Goal: Task Accomplishment & Management: Manage account settings

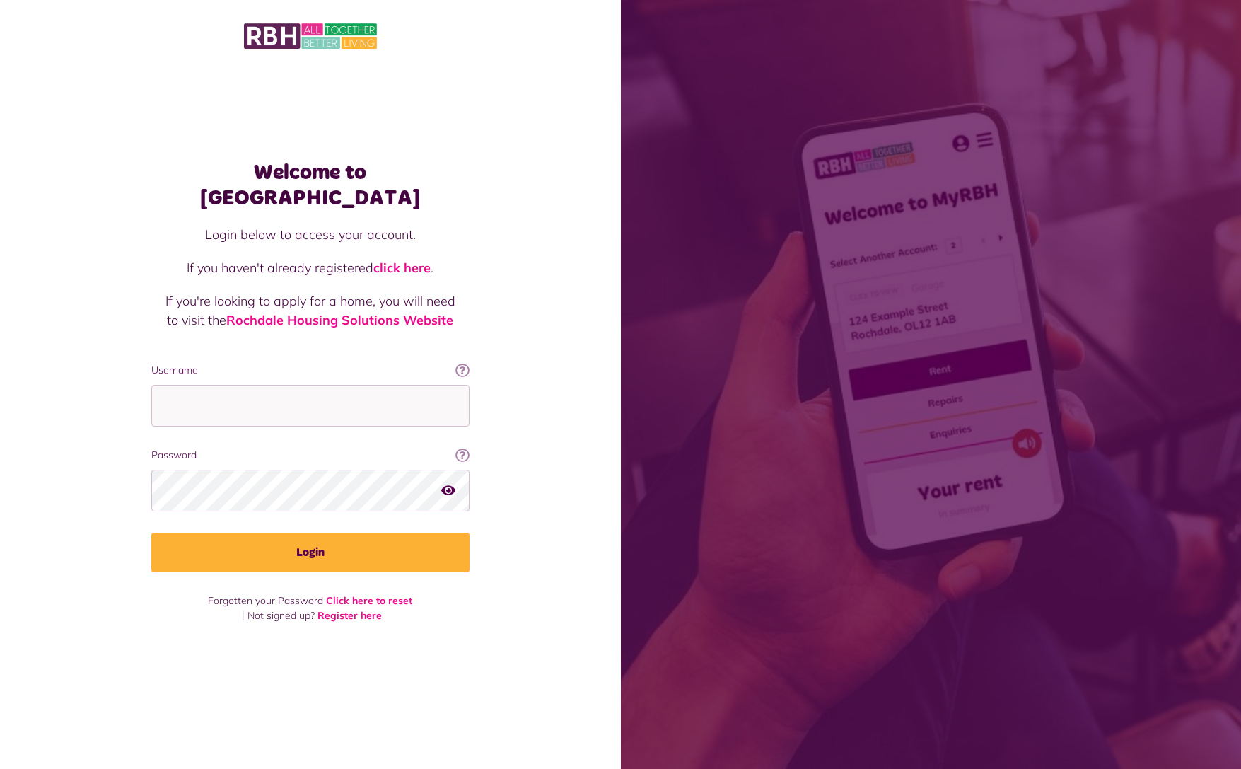
click at [334, 395] on input "Username" at bounding box center [310, 406] width 318 height 42
type input "**********"
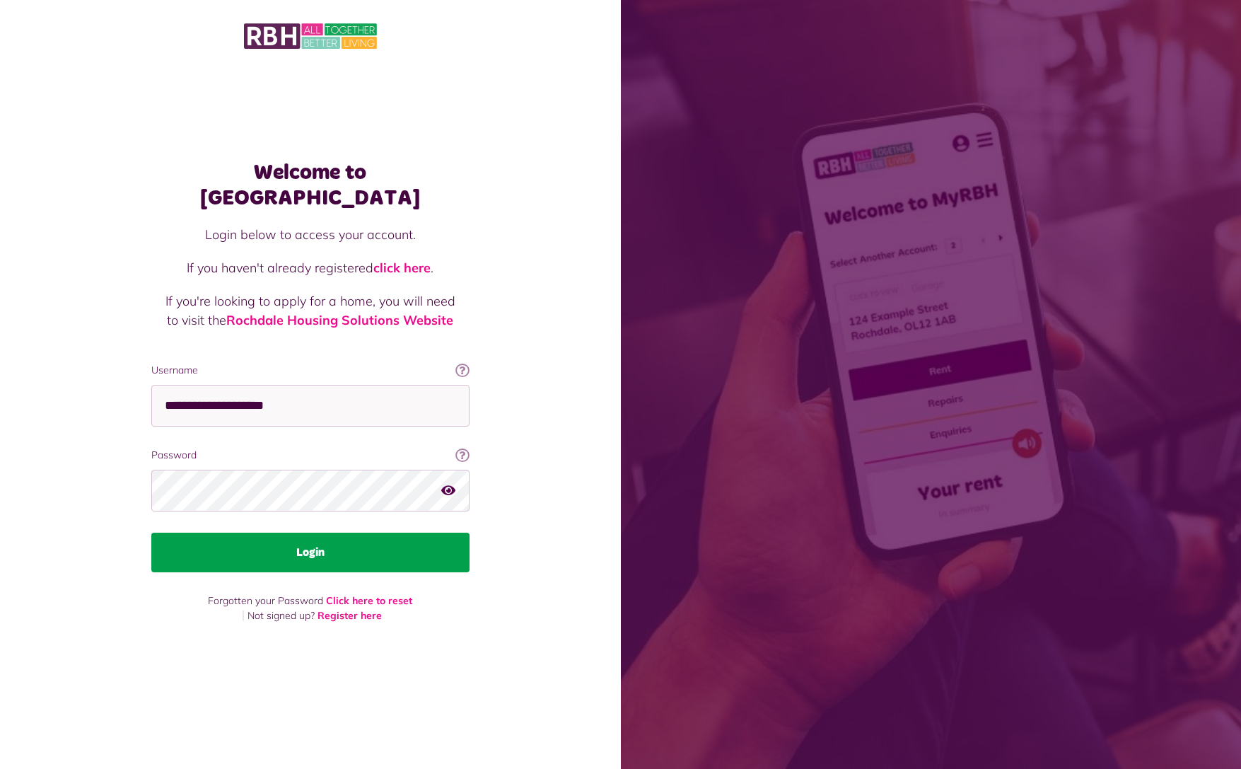
click at [324, 546] on button "Login" at bounding box center [310, 552] width 318 height 40
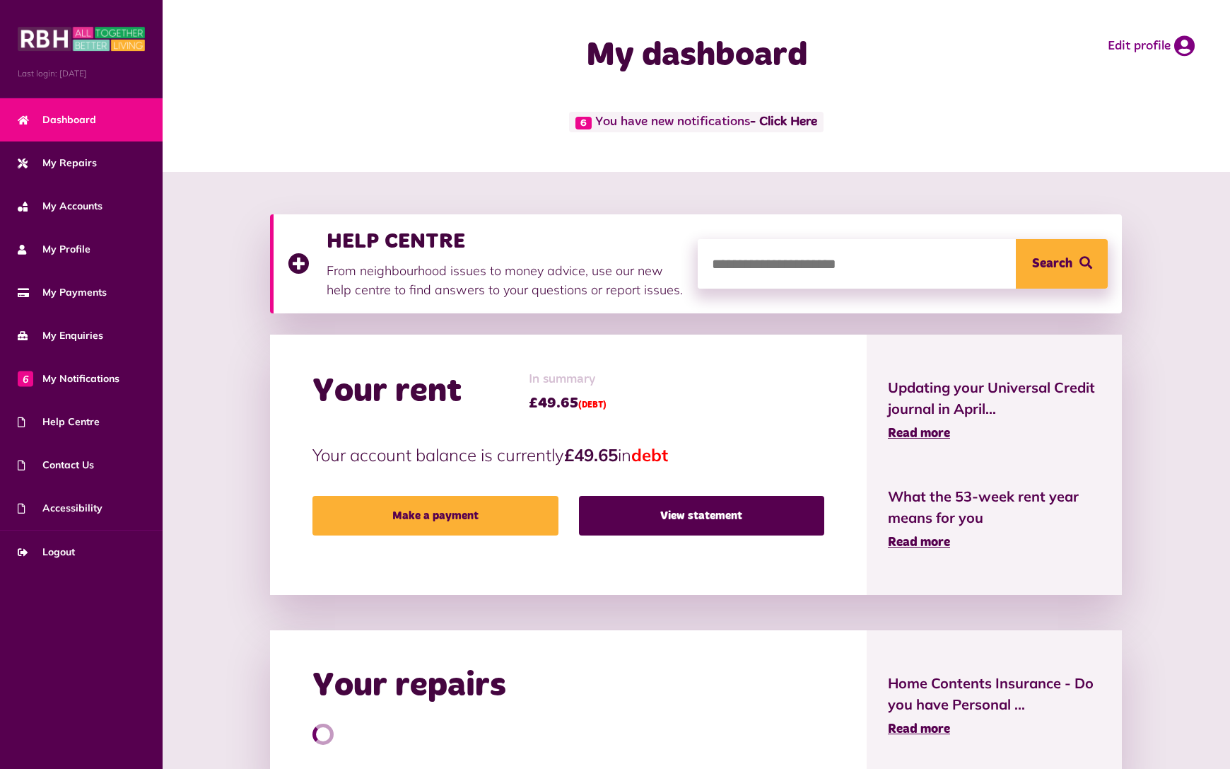
click at [785, 109] on div "My dashboard Edit profile" at bounding box center [697, 56] width 1068 height 112
click at [786, 122] on link "- Click Here" at bounding box center [783, 122] width 67 height 13
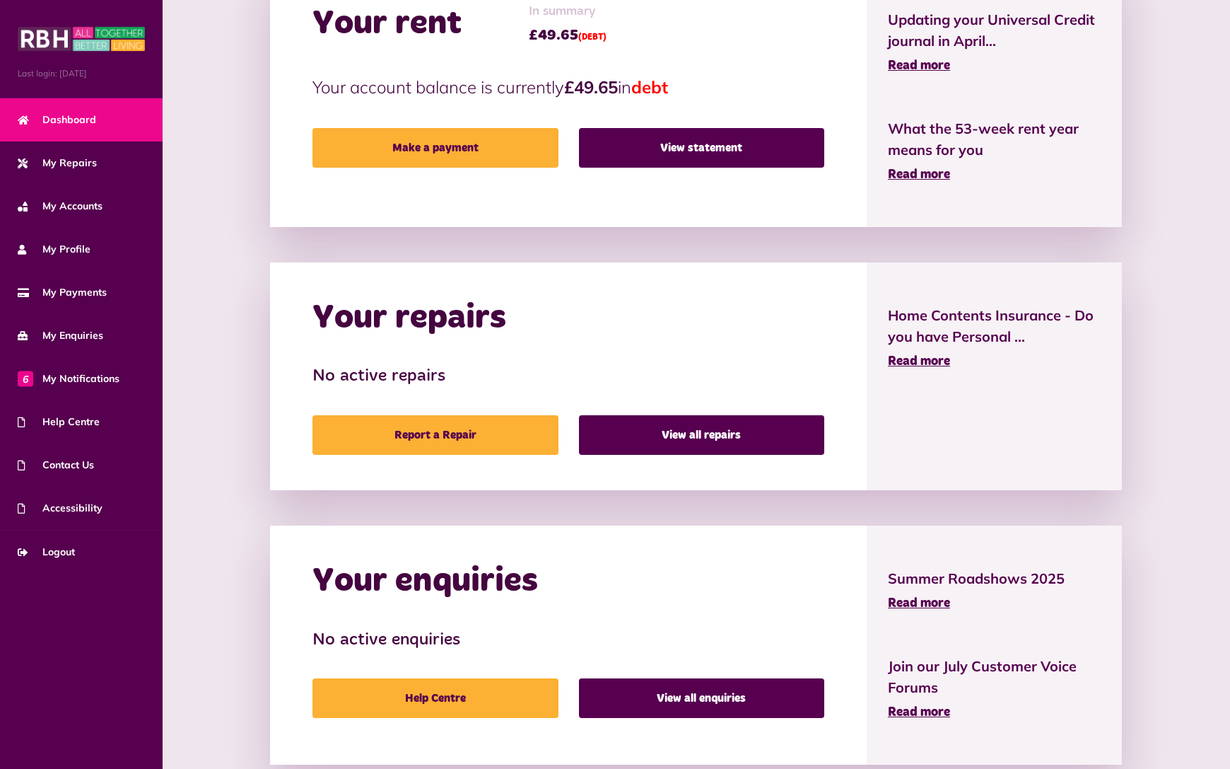
scroll to position [402, 0]
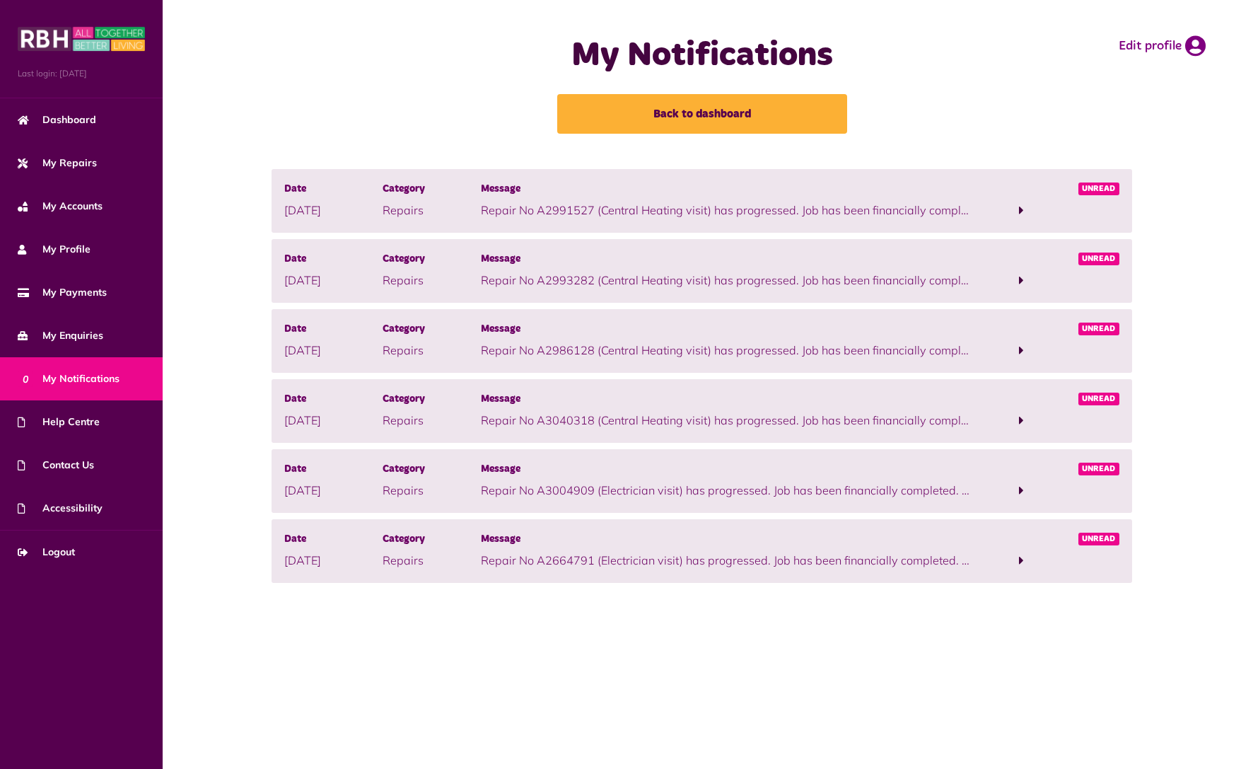
click at [1017, 209] on span at bounding box center [1021, 210] width 98 height 19
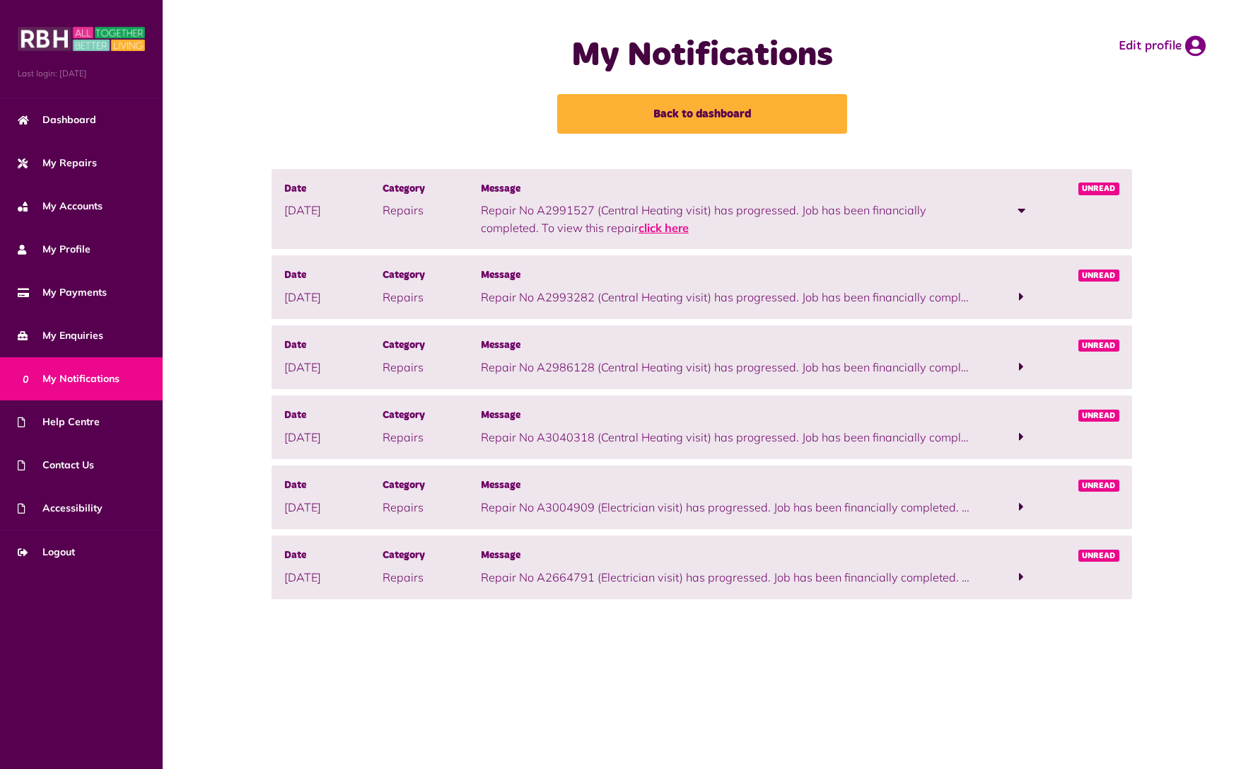
click at [668, 227] on link "click here" at bounding box center [664, 228] width 50 height 14
click at [1023, 205] on span at bounding box center [1022, 210] width 8 height 13
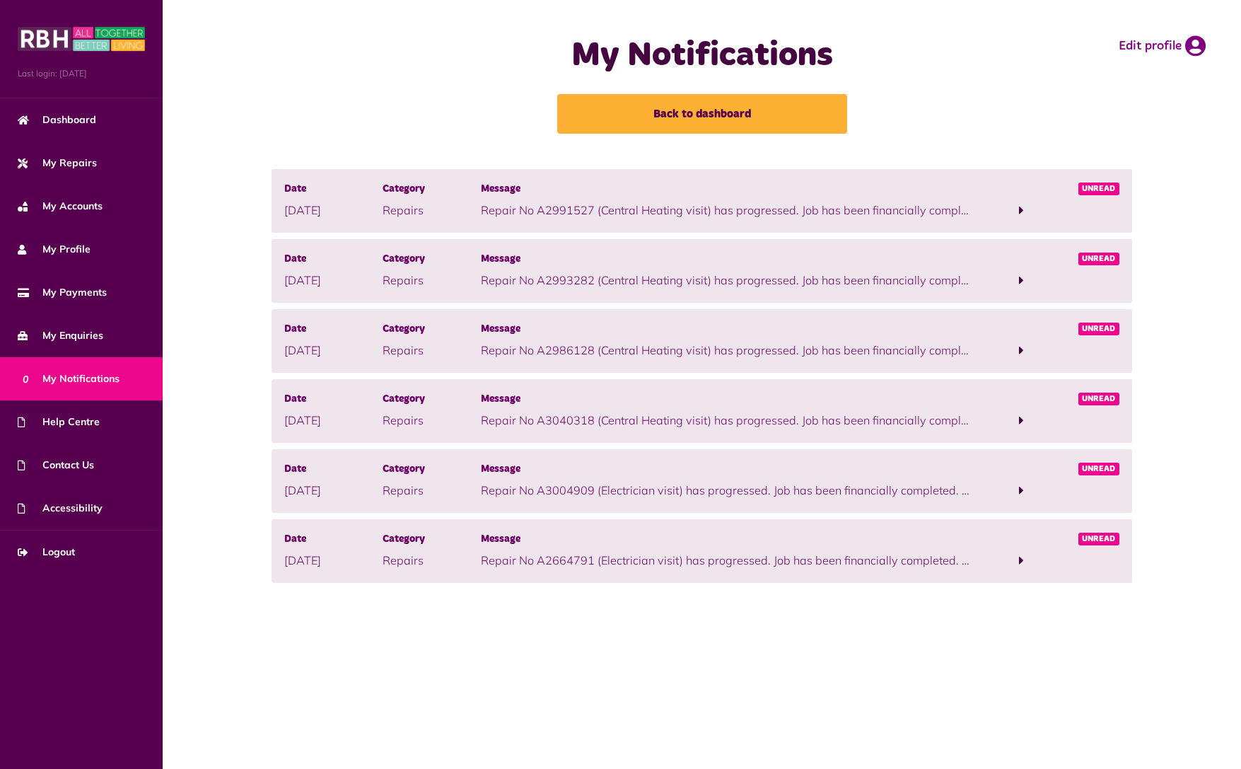
click at [1022, 209] on span at bounding box center [1021, 210] width 5 height 13
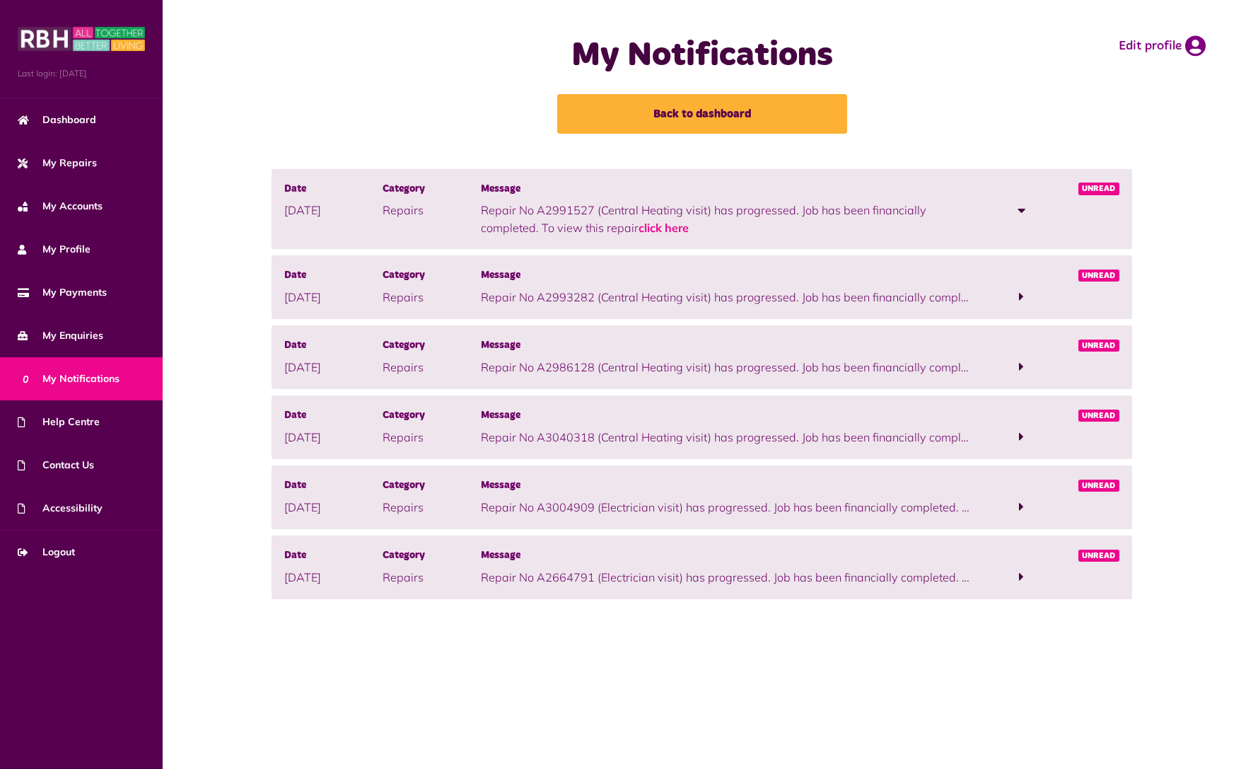
click at [974, 204] on span at bounding box center [1021, 210] width 98 height 19
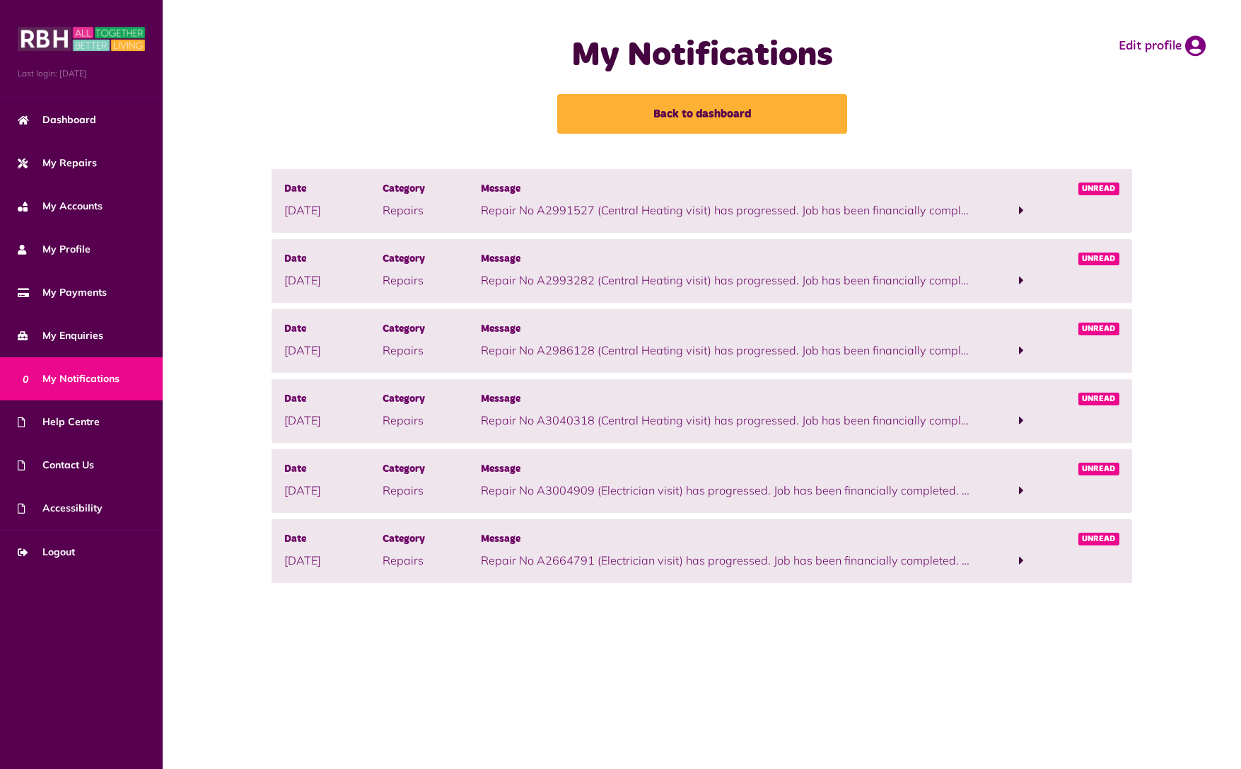
click at [1101, 183] on span "Unread" at bounding box center [1099, 188] width 42 height 13
click at [1096, 191] on span "Unread" at bounding box center [1099, 188] width 42 height 13
click at [93, 123] on span "Dashboard" at bounding box center [57, 119] width 78 height 15
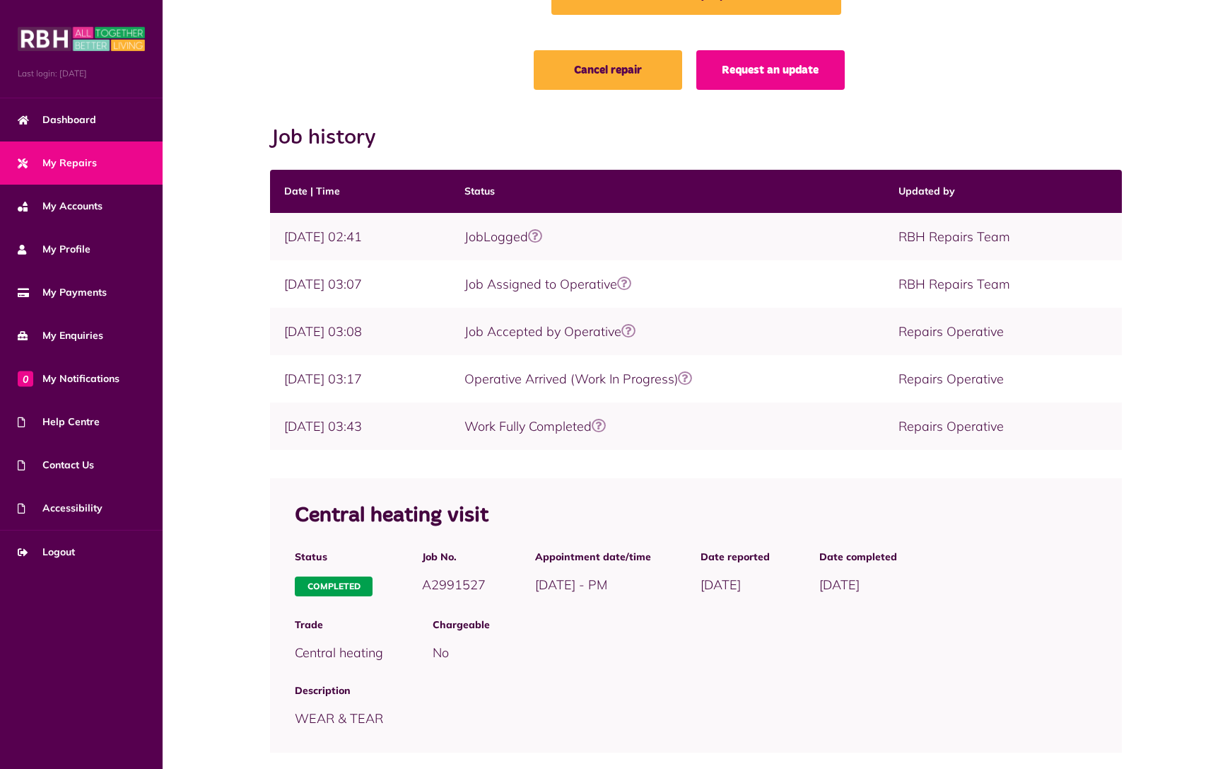
scroll to position [145, 0]
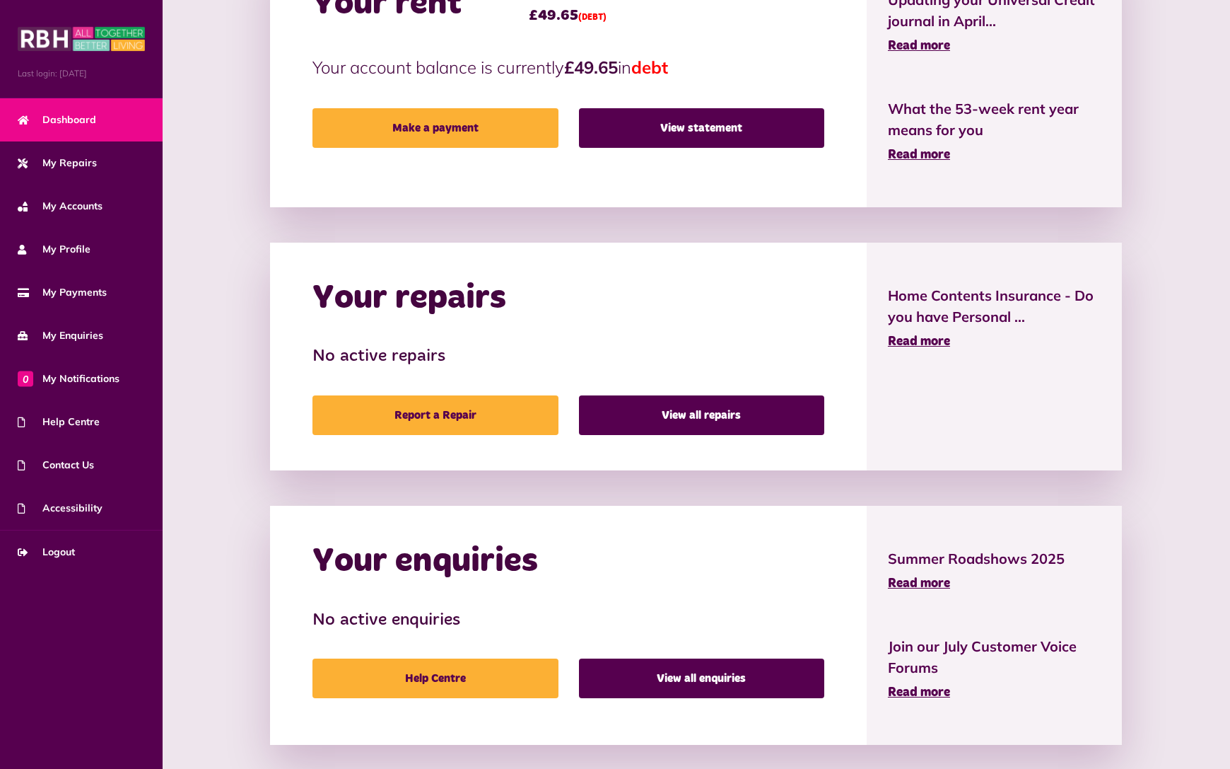
scroll to position [402, 0]
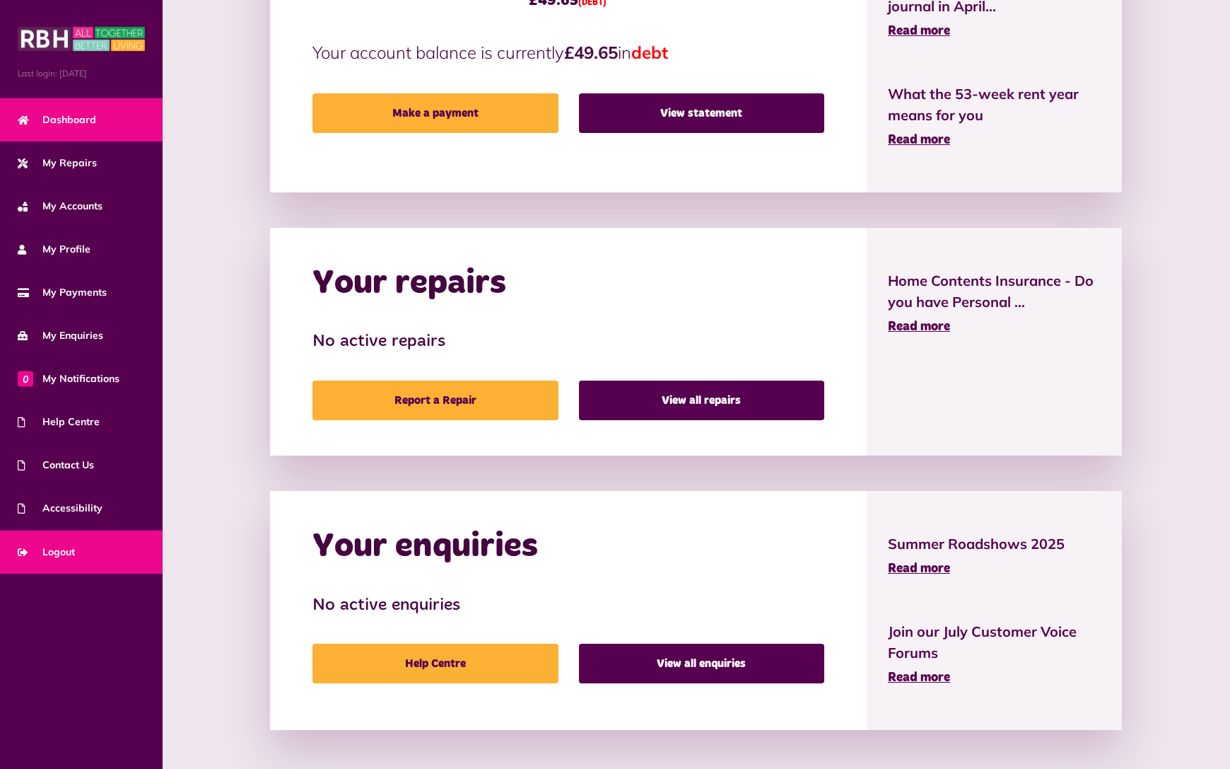
click at [86, 559] on link "Logout" at bounding box center [81, 551] width 163 height 43
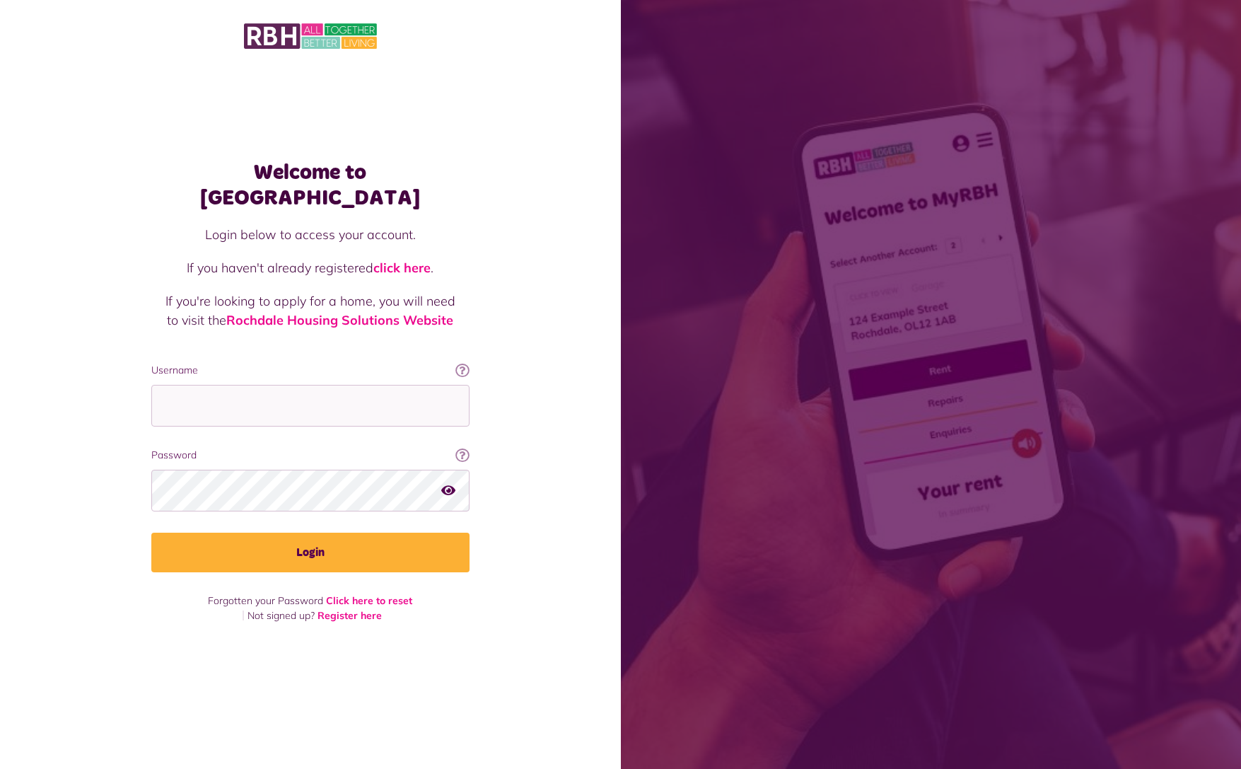
click at [291, 367] on div "Username This will be the email you used when you originally registered with My…" at bounding box center [310, 395] width 318 height 64
click at [303, 404] on input "Username" at bounding box center [310, 406] width 318 height 42
drag, startPoint x: 339, startPoint y: 297, endPoint x: 356, endPoint y: 253, distance: 47.0
click at [356, 253] on div "Login below to access your account. If you haven't already registered click her…" at bounding box center [310, 294] width 290 height 138
